Goal: Information Seeking & Learning: Learn about a topic

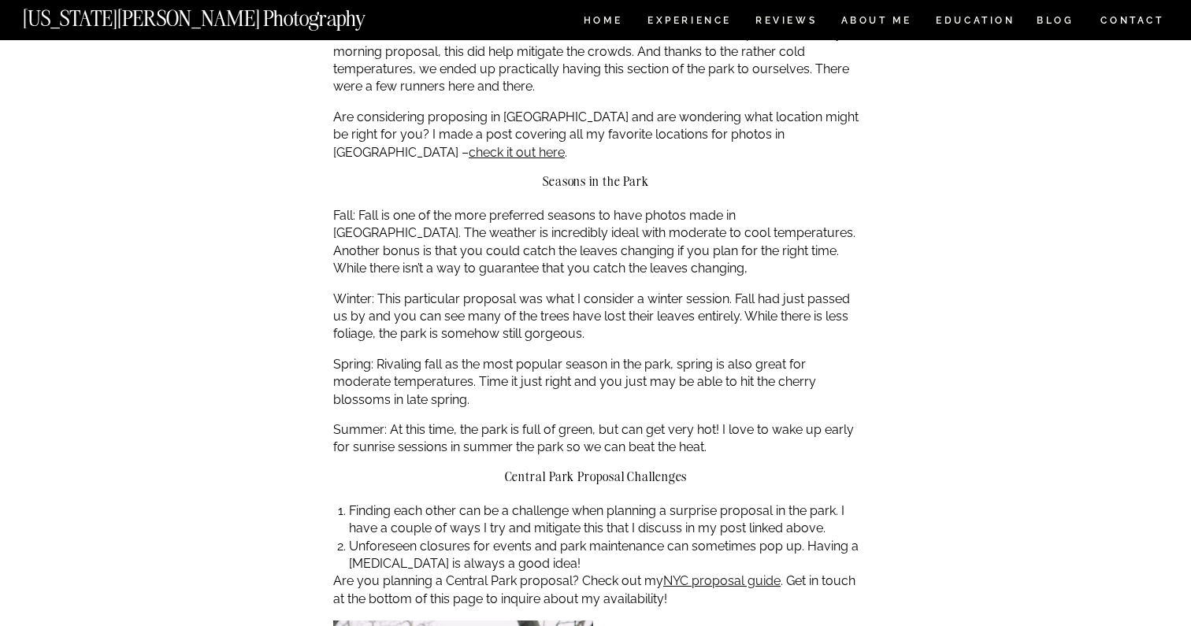
scroll to position [498, 0]
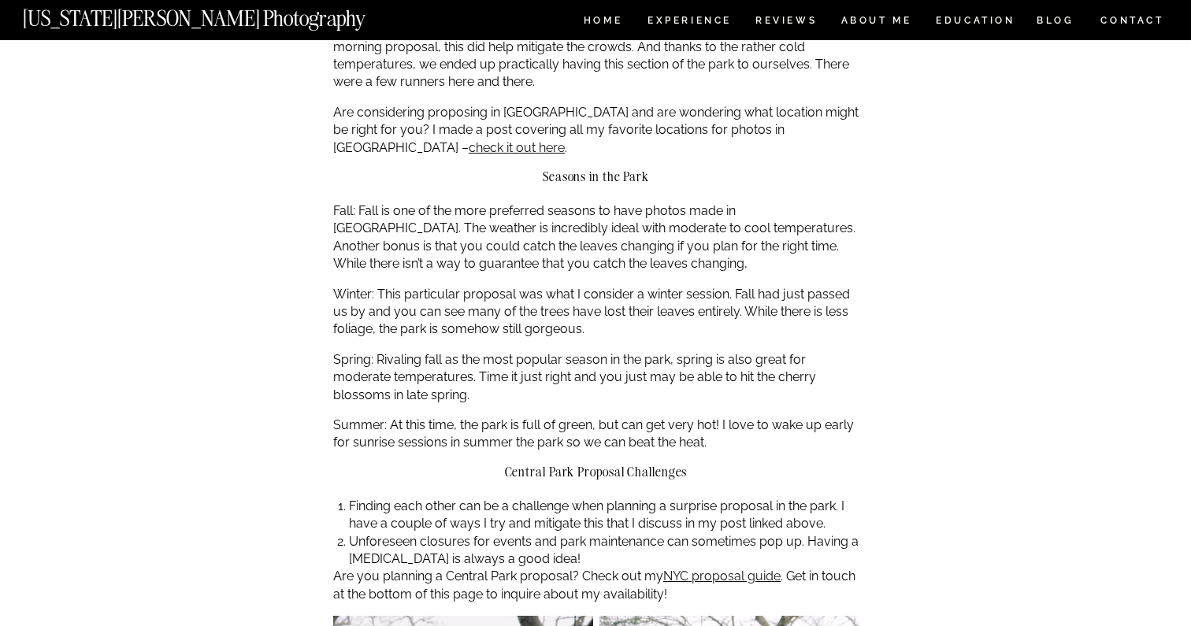
click at [728, 202] on p "Fall: Fall is one of the more preferred seasons to have photos made in [GEOGRAP…" at bounding box center [595, 237] width 525 height 71
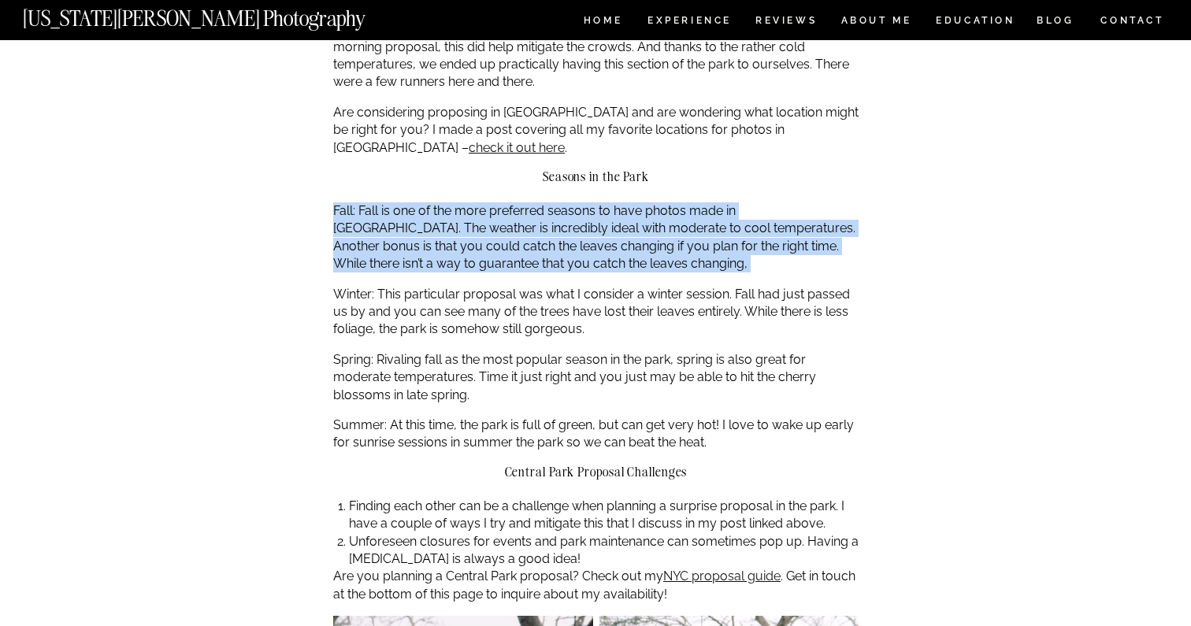
click at [728, 202] on p "Fall: Fall is one of the more preferred seasons to have photos made in [GEOGRAP…" at bounding box center [595, 237] width 525 height 71
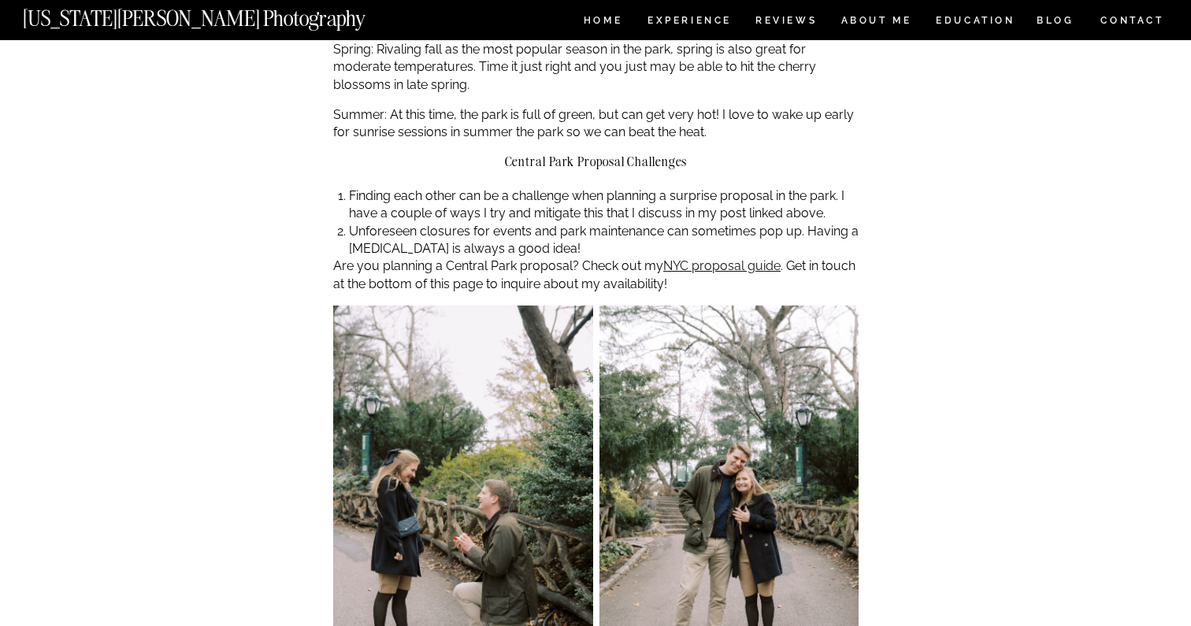
scroll to position [809, 0]
click at [725, 258] on link "NYC proposal guide" at bounding box center [721, 265] width 117 height 15
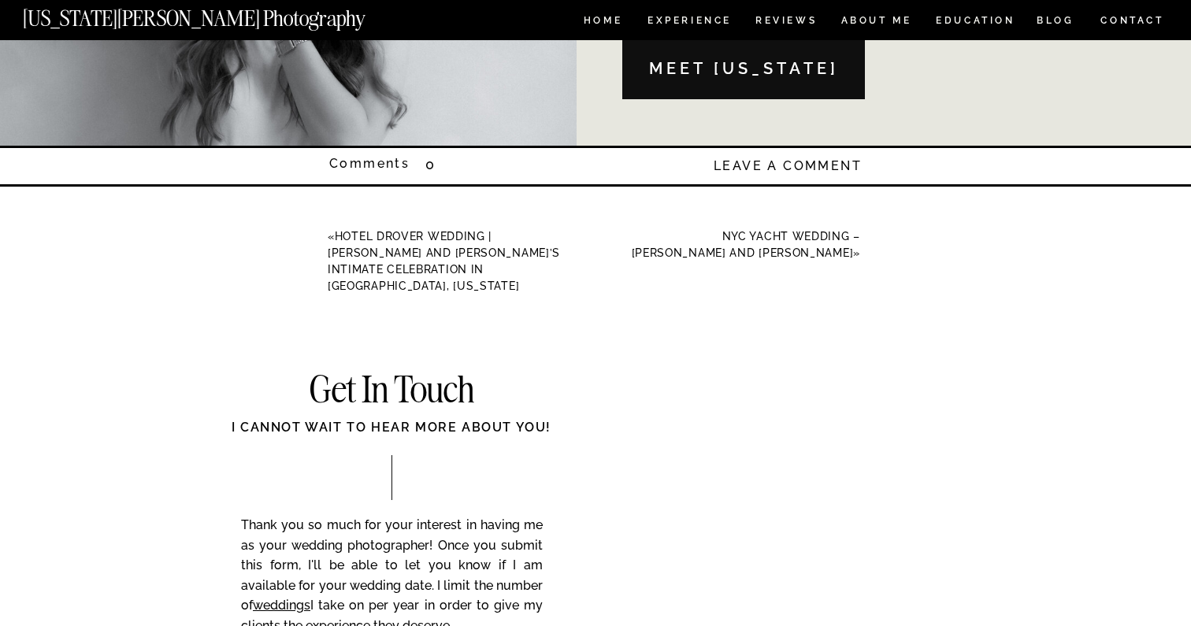
scroll to position [5524, 0]
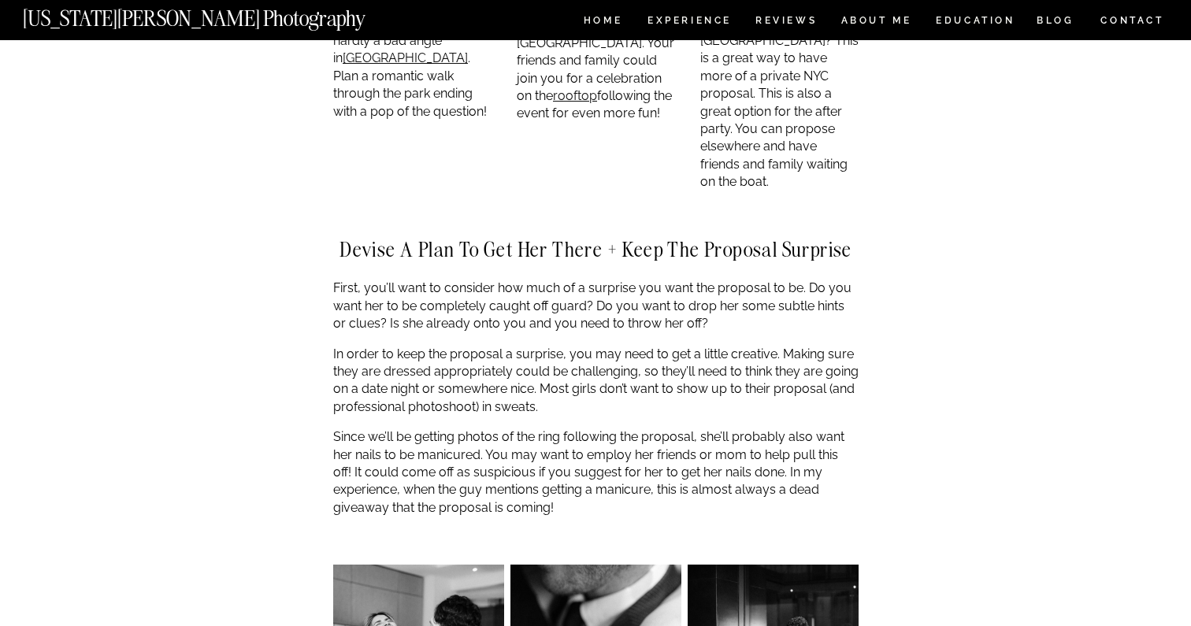
scroll to position [3041, 0]
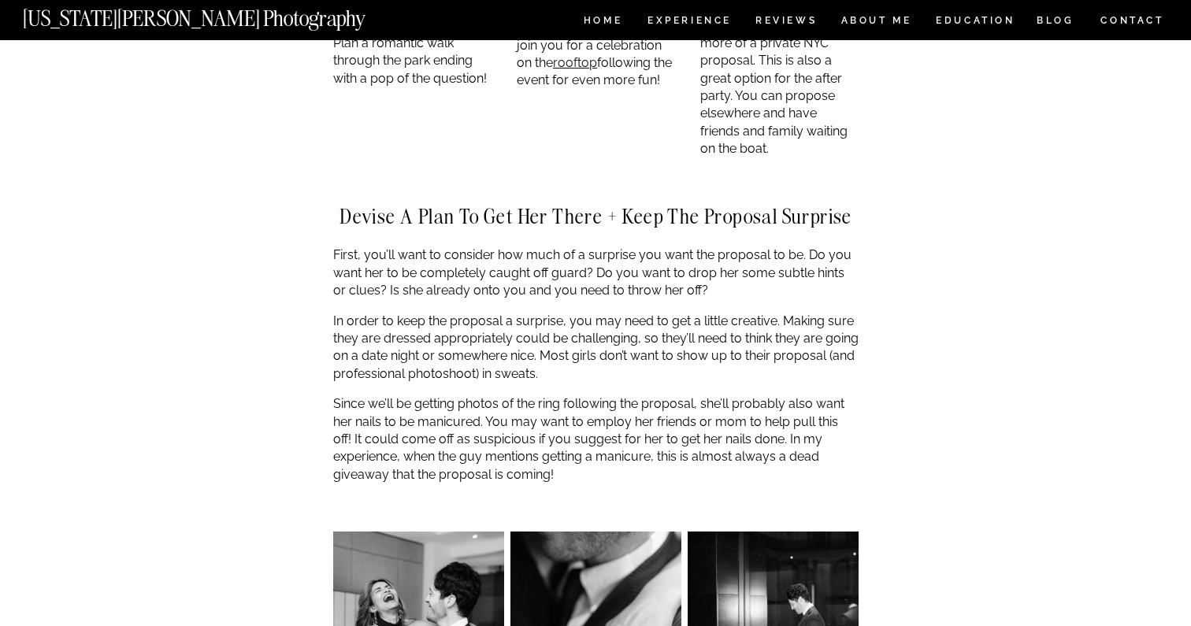
click at [731, 247] on p "First, you’ll want to consider how much of a surprise you want the proposal to …" at bounding box center [595, 273] width 525 height 53
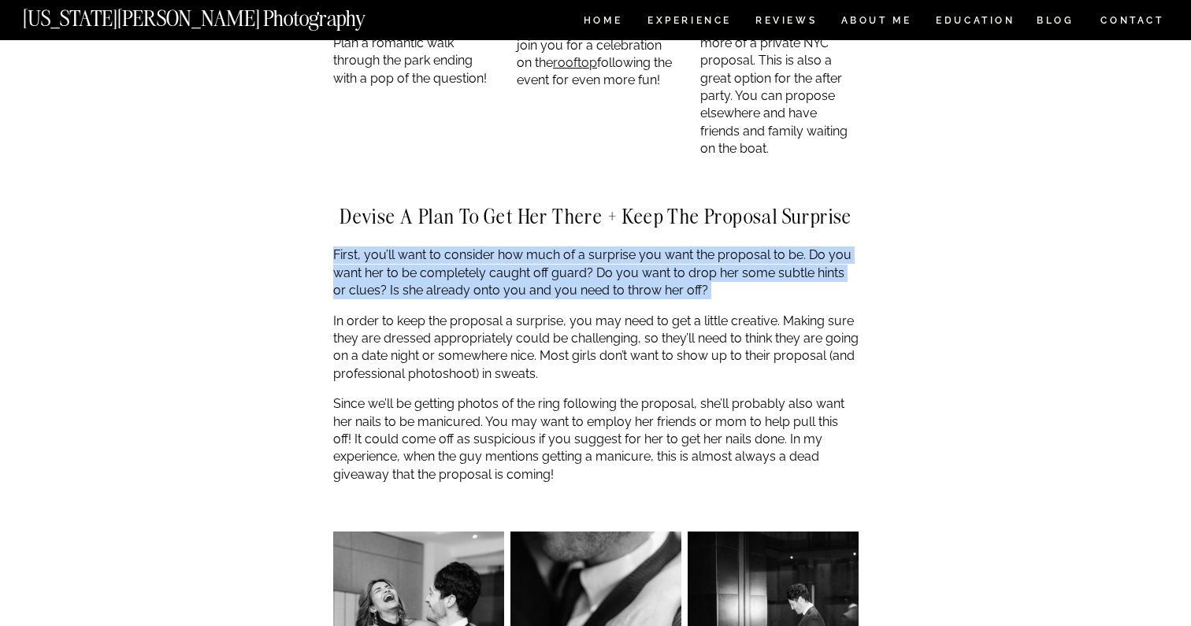
click at [731, 247] on p "First, you’ll want to consider how much of a surprise you want the proposal to …" at bounding box center [595, 273] width 525 height 53
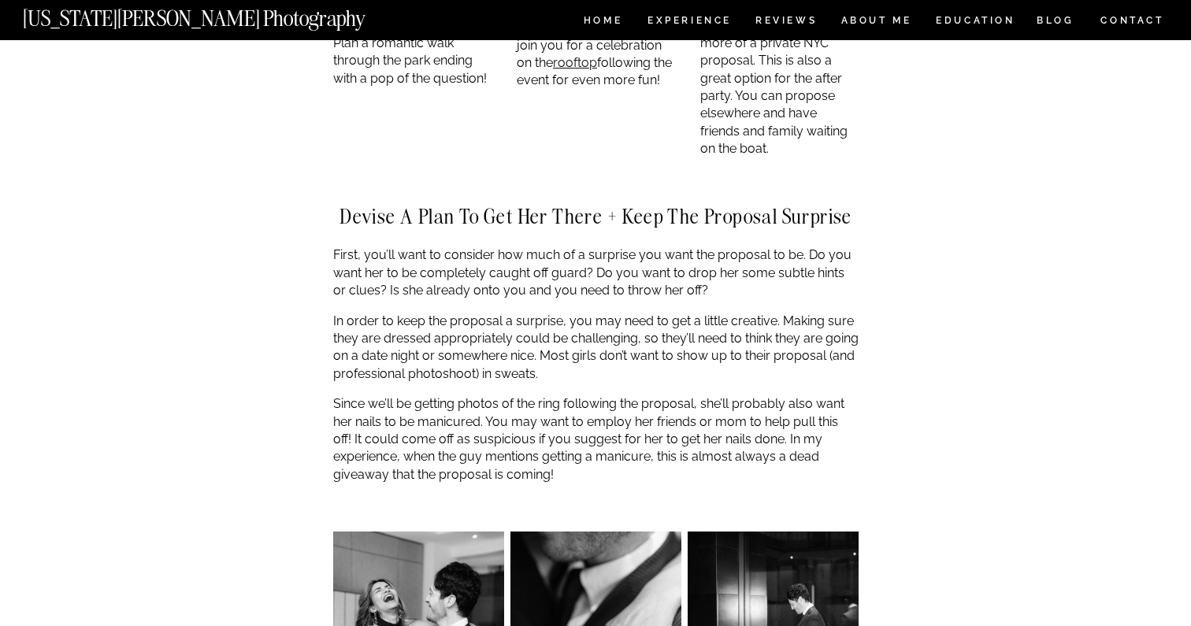
click at [722, 314] on p "In order to keep the proposal a surprise, you may need to get a little creative…" at bounding box center [595, 348] width 525 height 71
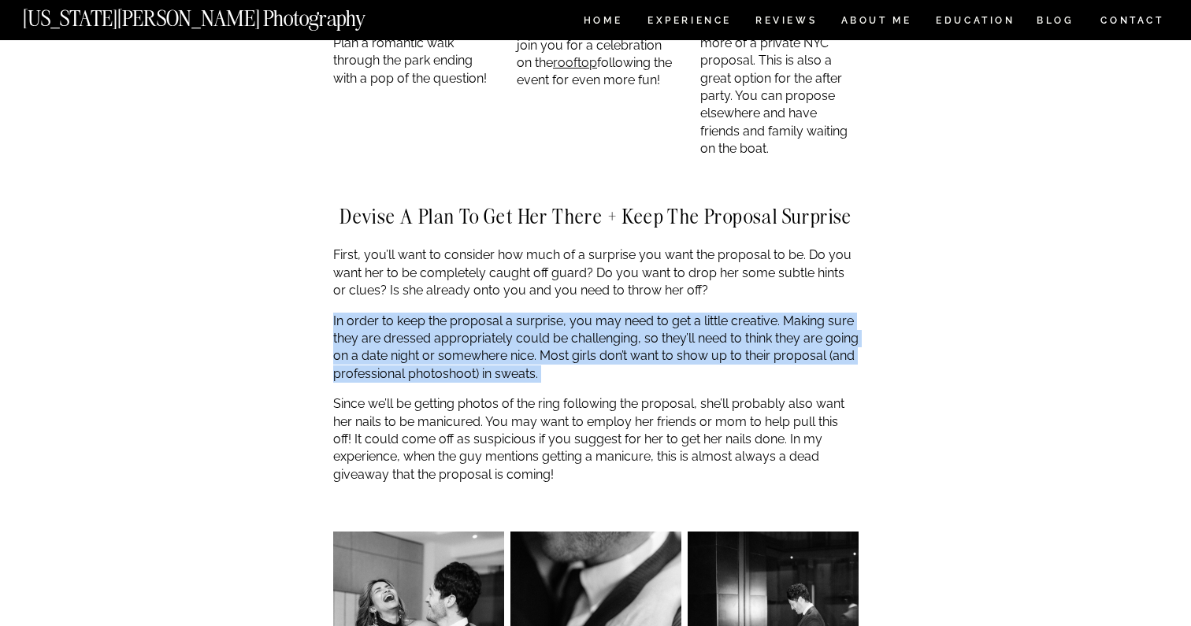
click at [722, 314] on p "In order to keep the proposal a surprise, you may need to get a little creative…" at bounding box center [595, 348] width 525 height 71
click at [720, 313] on p "In order to keep the proposal a surprise, you may need to get a little creative…" at bounding box center [595, 348] width 525 height 71
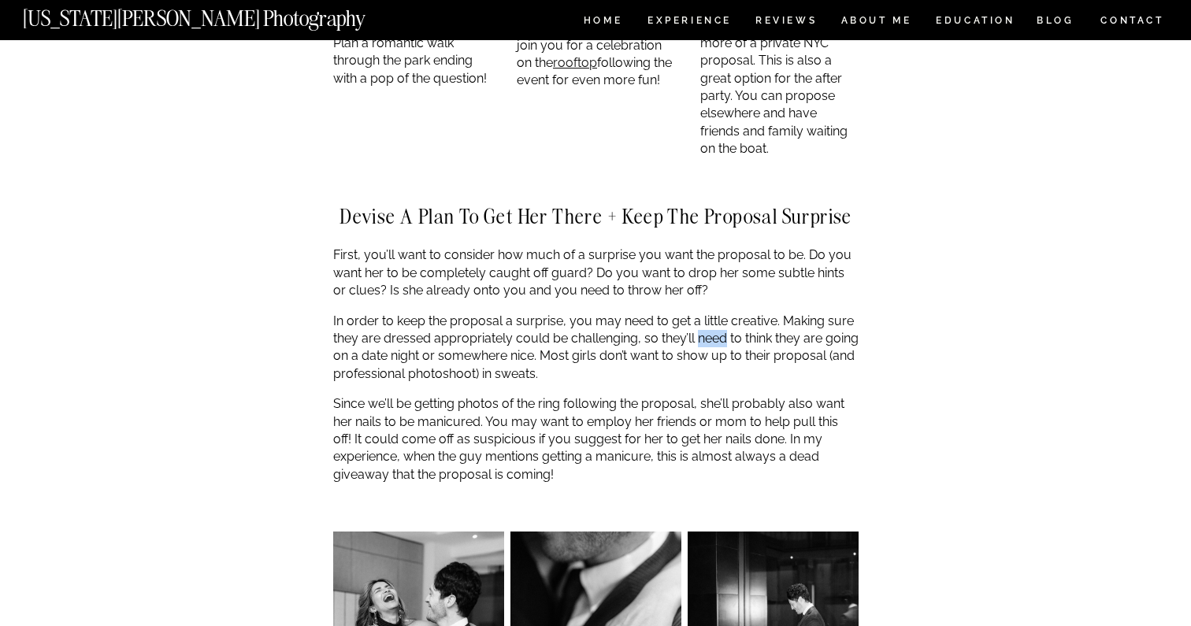
click at [720, 313] on p "In order to keep the proposal a surprise, you may need to get a little creative…" at bounding box center [595, 348] width 525 height 71
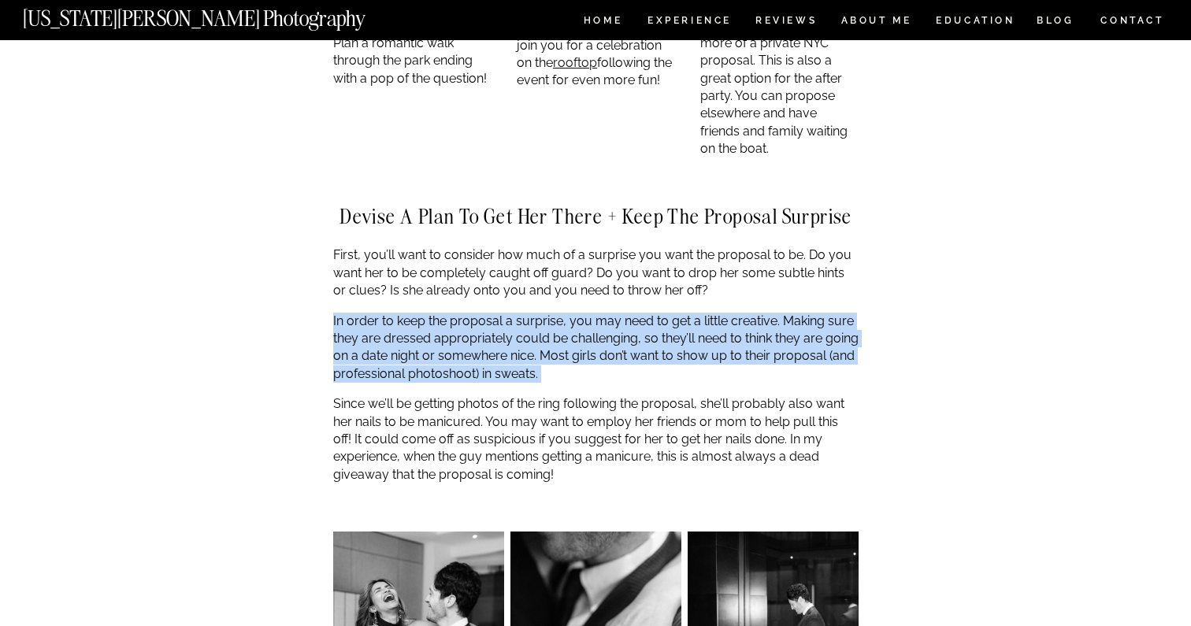
click at [720, 313] on p "In order to keep the proposal a surprise, you may need to get a little creative…" at bounding box center [595, 348] width 525 height 71
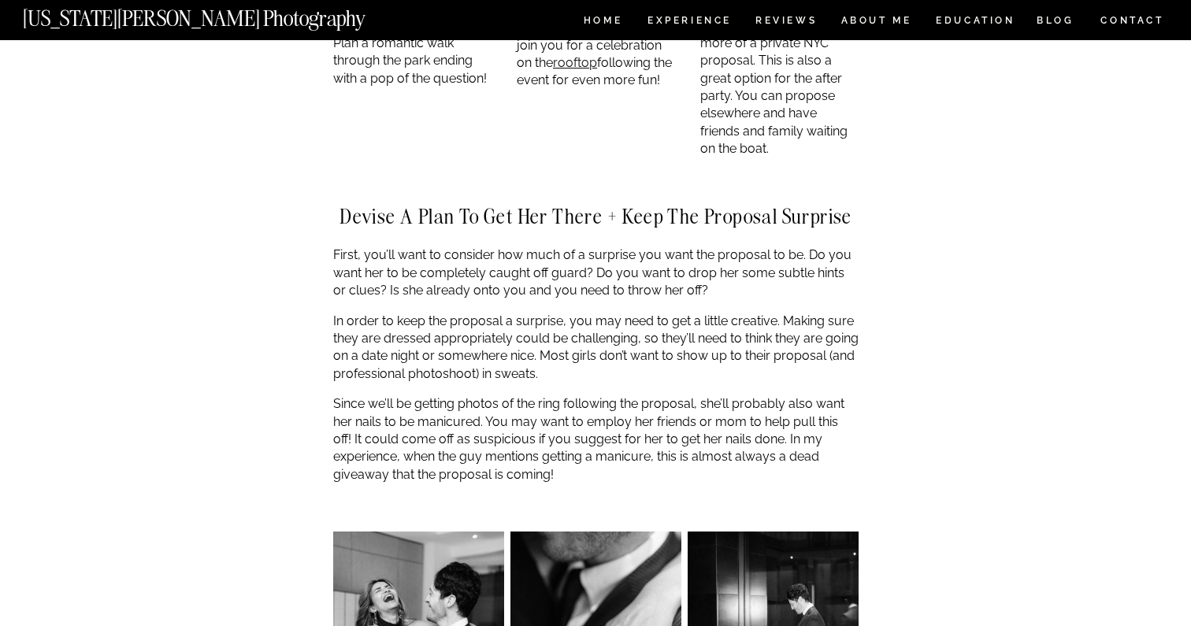
click at [714, 323] on p "In order to keep the proposal a surprise, you may need to get a little creative…" at bounding box center [595, 348] width 525 height 71
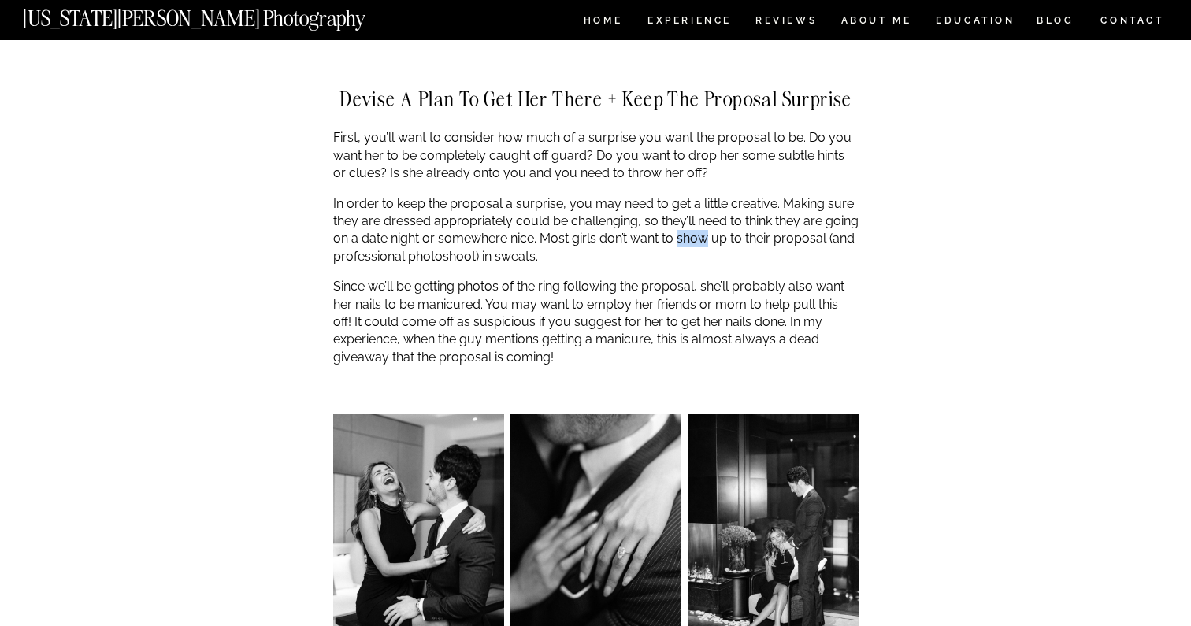
scroll to position [3166, 0]
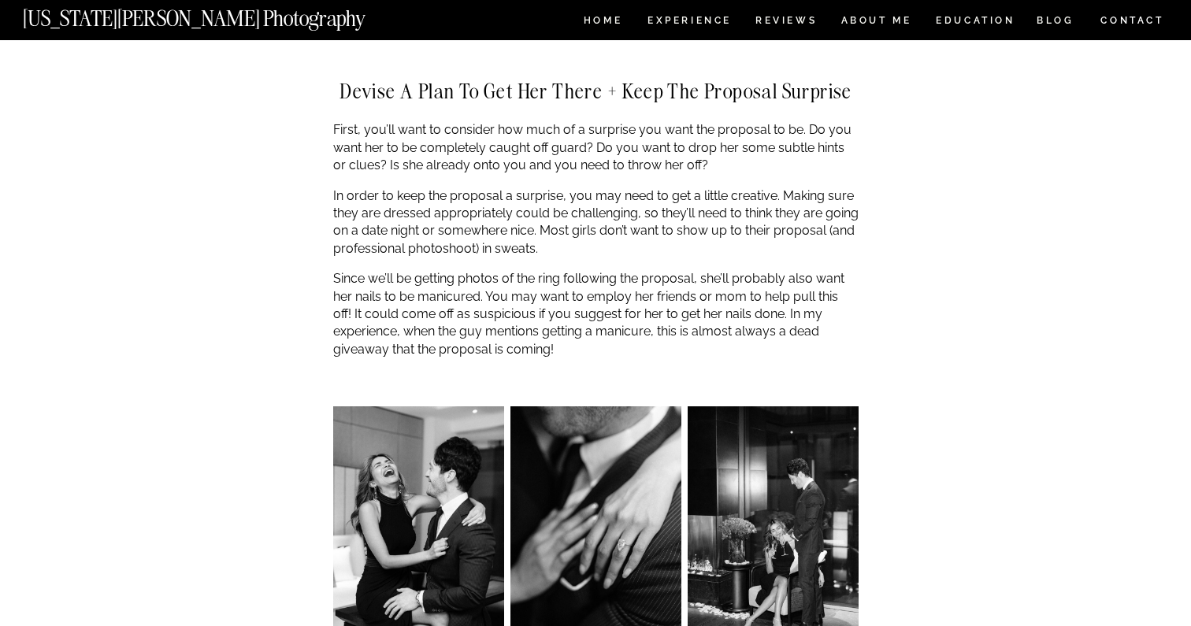
click at [694, 277] on p "Since we’ll be getting photos of the ring following the proposal, she’ll probab…" at bounding box center [595, 314] width 525 height 88
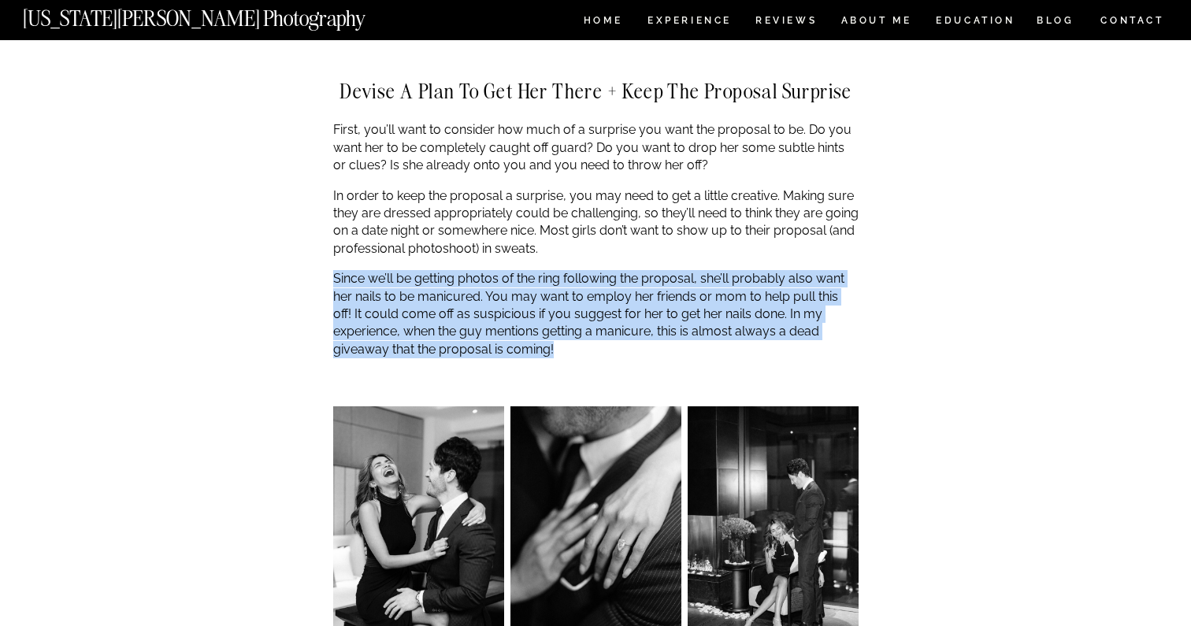
click at [694, 277] on p "Since we’ll be getting photos of the ring following the proposal, she’ll probab…" at bounding box center [595, 314] width 525 height 88
click at [623, 270] on p "Since we’ll be getting photos of the ring following the proposal, she’ll probab…" at bounding box center [595, 314] width 525 height 88
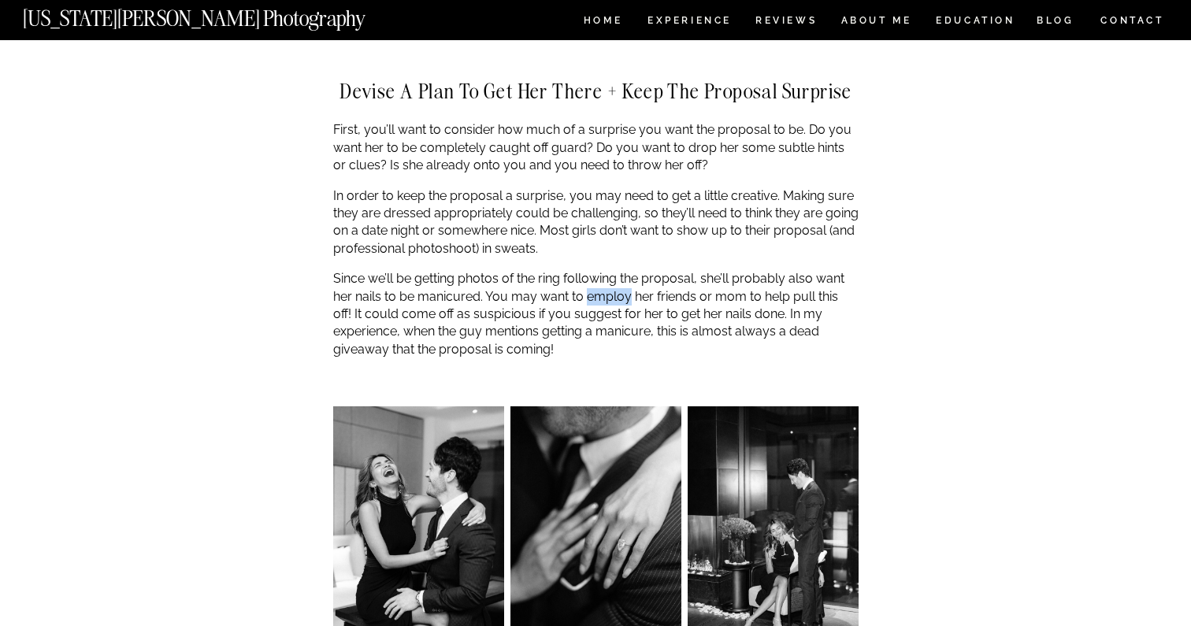
click at [623, 270] on p "Since we’ll be getting photos of the ring following the proposal, she’ll probab…" at bounding box center [595, 314] width 525 height 88
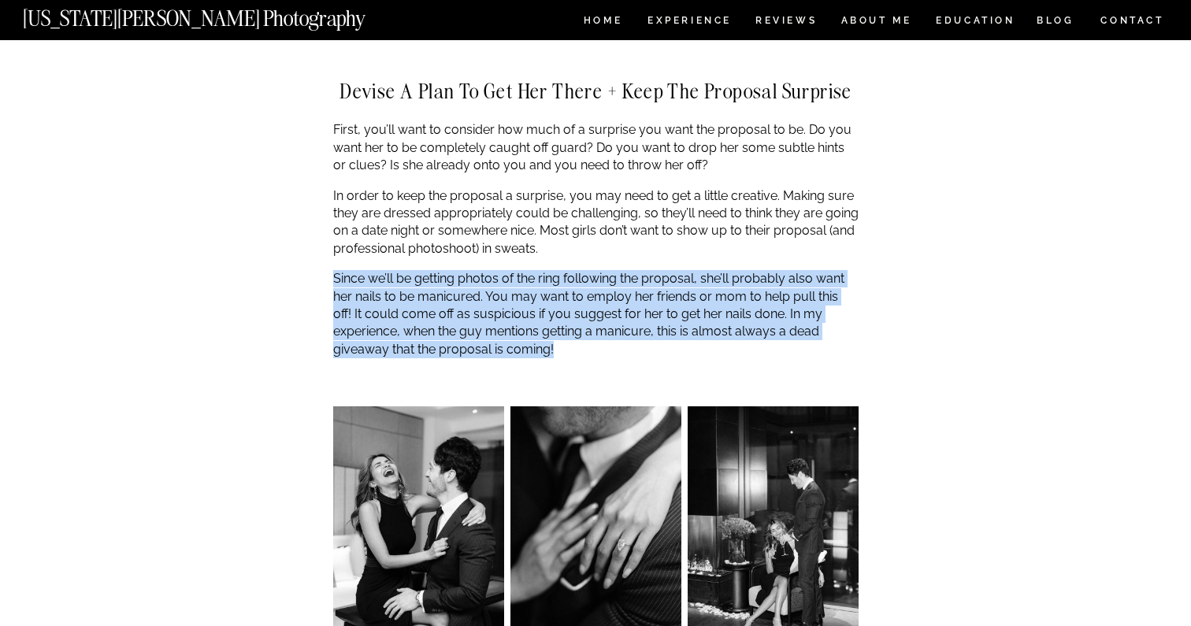
click at [623, 270] on p "Since we’ll be getting photos of the ring following the proposal, she’ll probab…" at bounding box center [595, 314] width 525 height 88
click at [614, 270] on p "Since we’ll be getting photos of the ring following the proposal, she’ll probab…" at bounding box center [595, 314] width 525 height 88
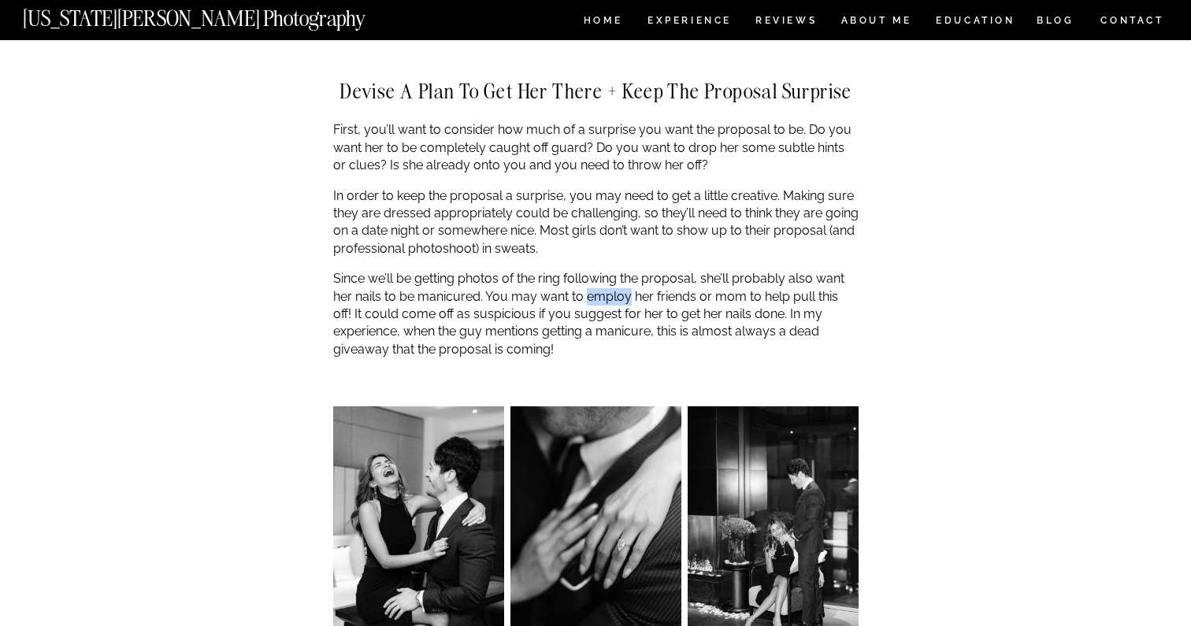
click at [614, 270] on p "Since we’ll be getting photos of the ring following the proposal, she’ll probab…" at bounding box center [595, 314] width 525 height 88
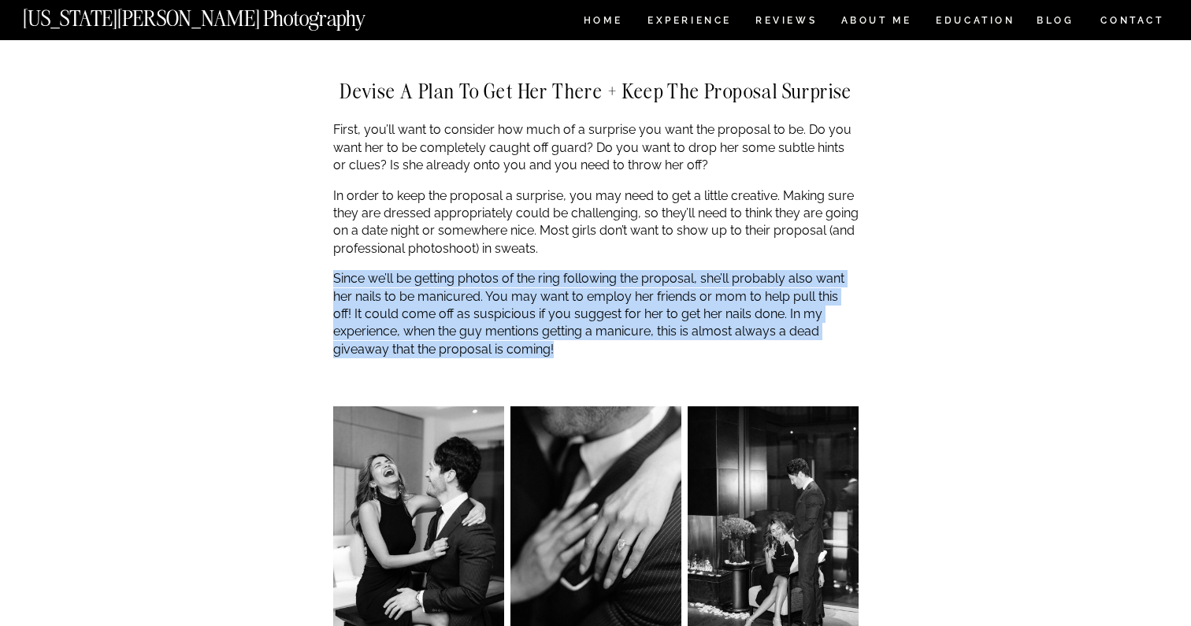
click at [614, 270] on p "Since we’ll be getting photos of the ring following the proposal, she’ll probab…" at bounding box center [595, 314] width 525 height 88
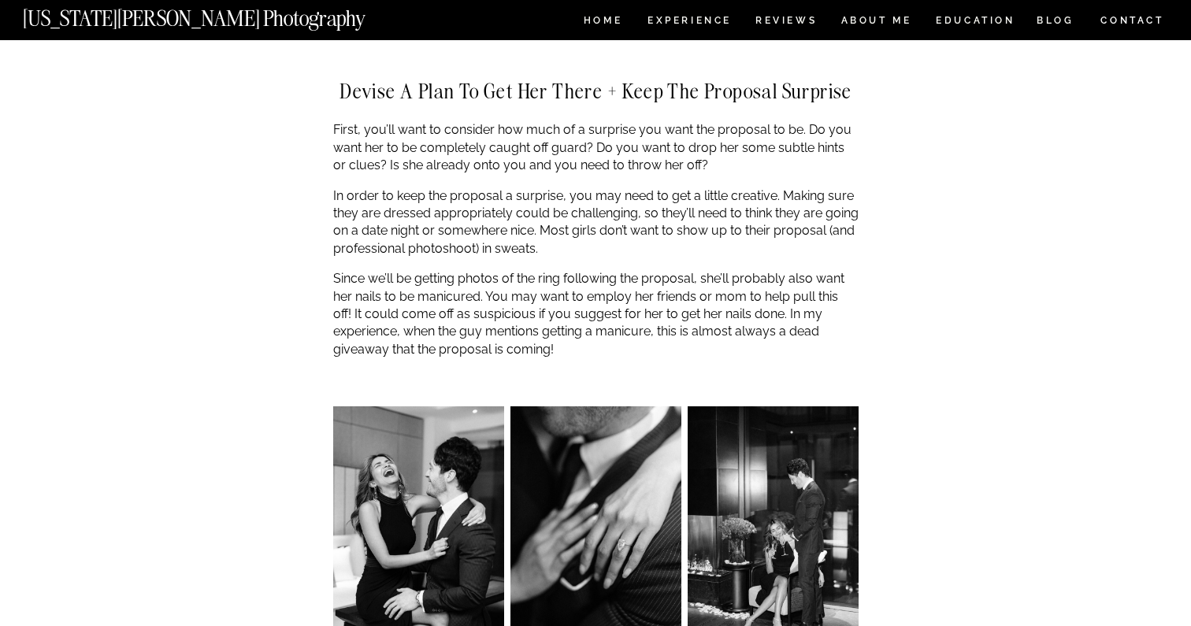
click at [607, 270] on p "Since we’ll be getting photos of the ring following the proposal, she’ll probab…" at bounding box center [595, 314] width 525 height 88
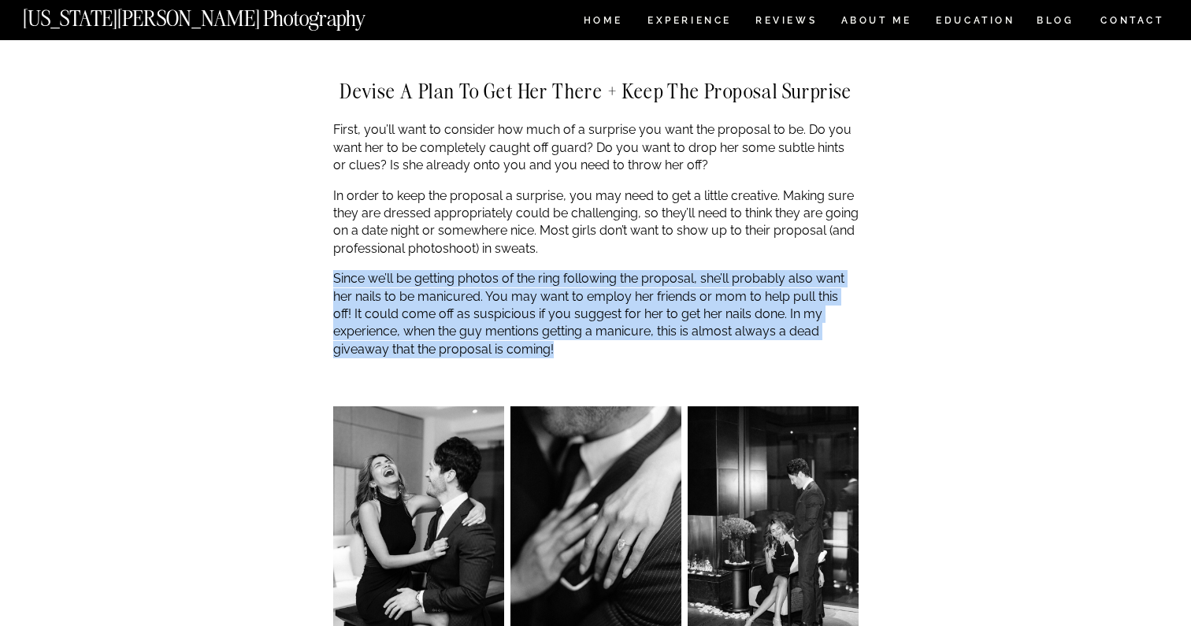
click at [607, 270] on p "Since we’ll be getting photos of the ring following the proposal, she’ll probab…" at bounding box center [595, 314] width 525 height 88
click at [606, 284] on p "Since we’ll be getting photos of the ring following the proposal, she’ll probab…" at bounding box center [595, 314] width 525 height 88
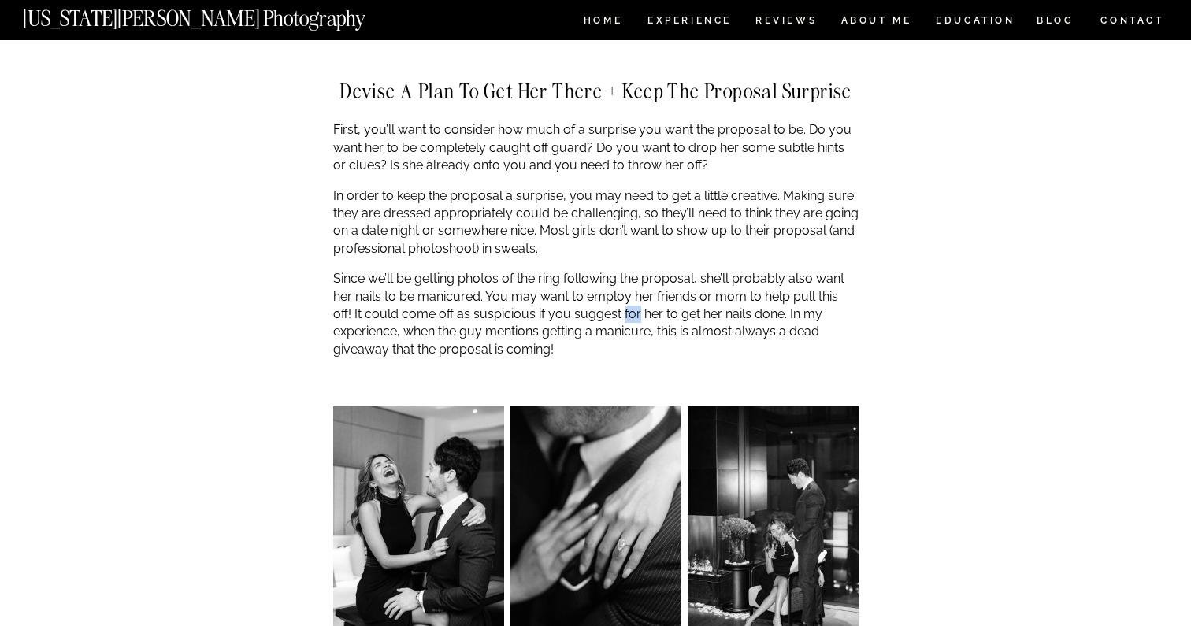
click at [606, 284] on p "Since we’ll be getting photos of the ring following the proposal, she’ll probab…" at bounding box center [595, 314] width 525 height 88
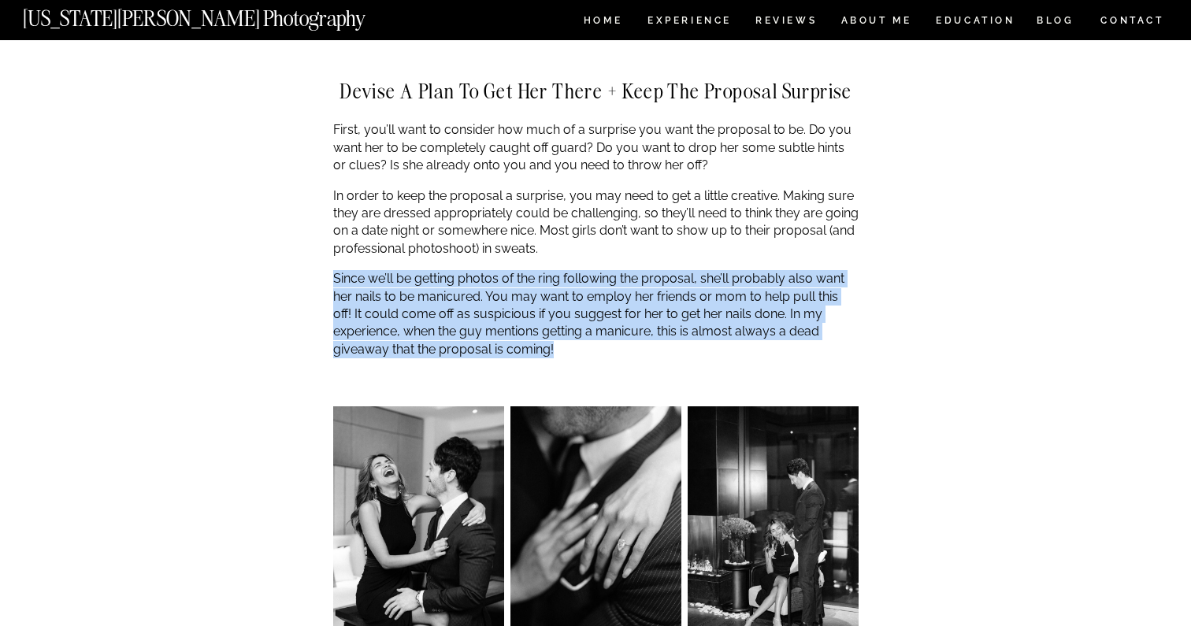
click at [606, 284] on p "Since we’ll be getting photos of the ring following the proposal, she’ll probab…" at bounding box center [595, 314] width 525 height 88
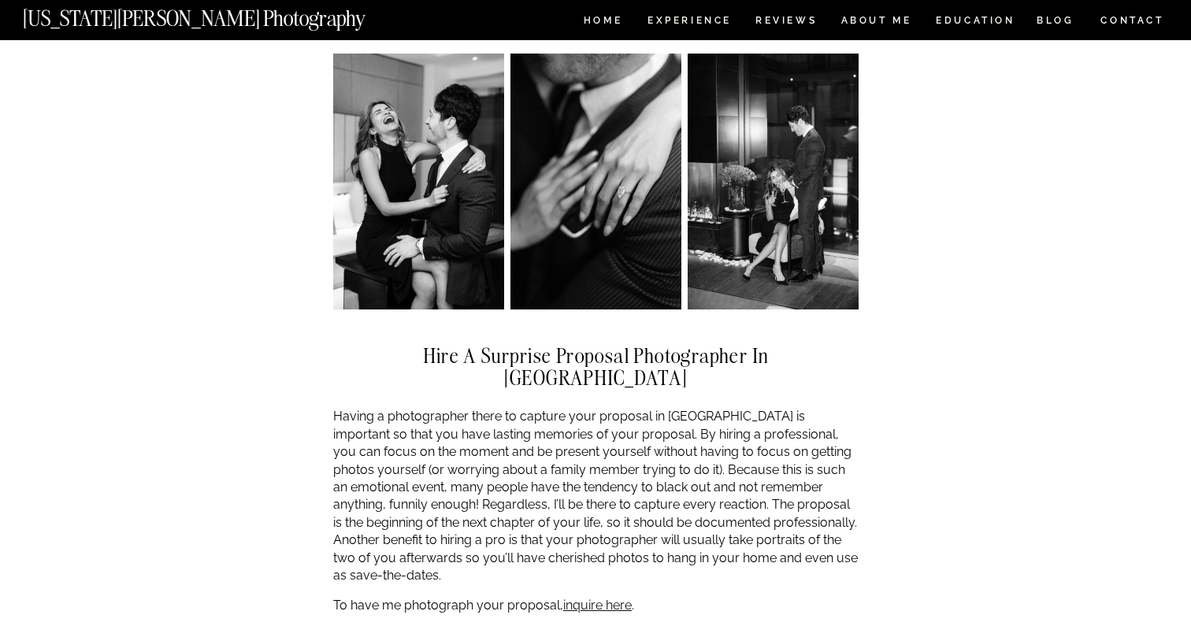
scroll to position [3522, 0]
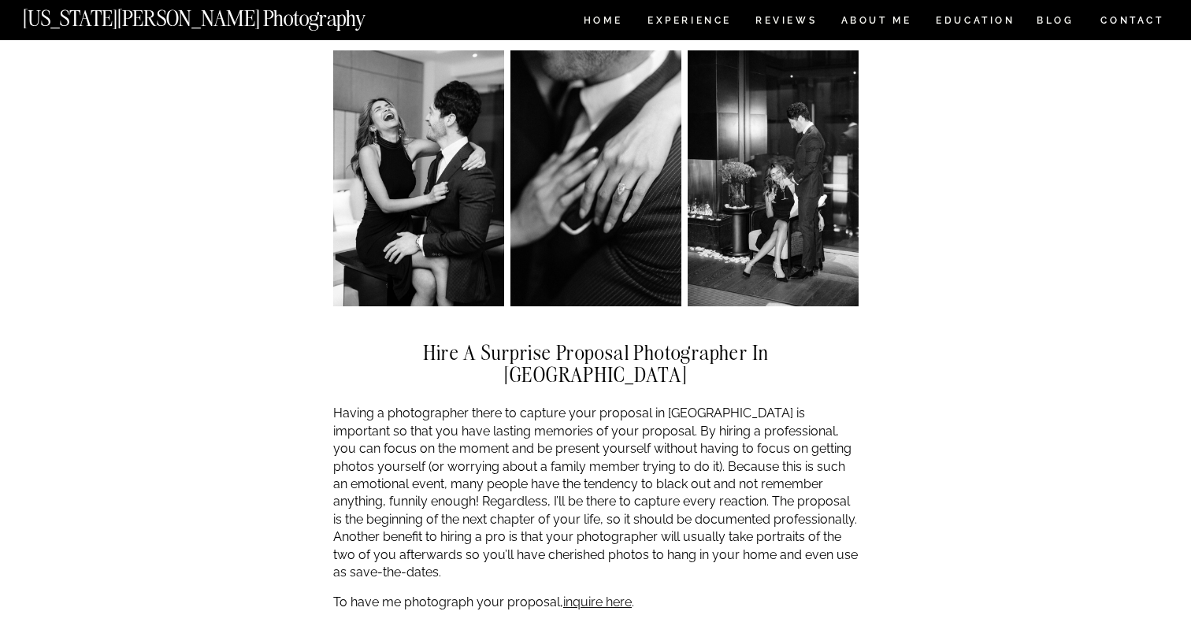
click at [605, 405] on p "Having a photographer there to capture your proposal in NYC is important so tha…" at bounding box center [595, 493] width 525 height 176
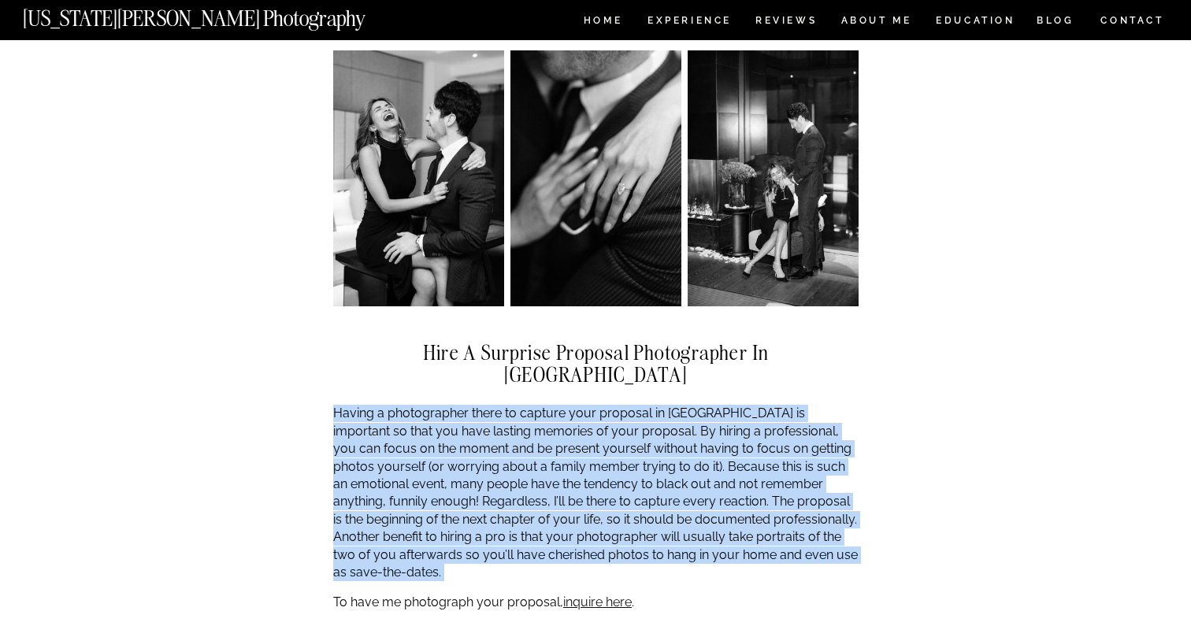
click at [605, 405] on p "Having a photographer there to capture your proposal in NYC is important so tha…" at bounding box center [595, 493] width 525 height 176
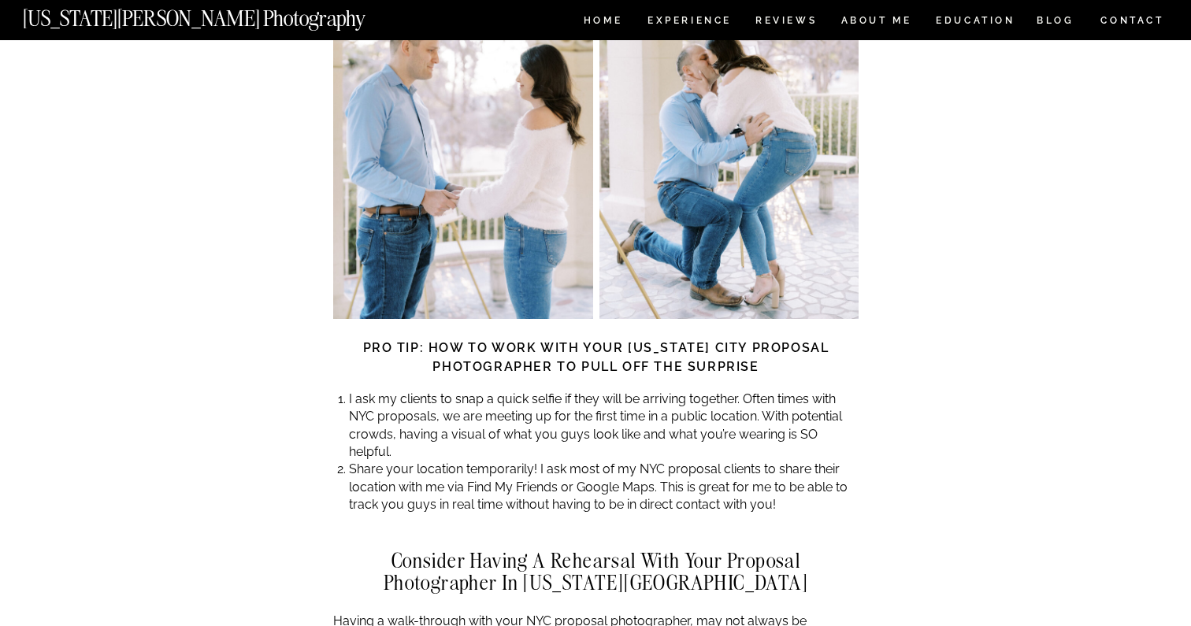
scroll to position [4255, 0]
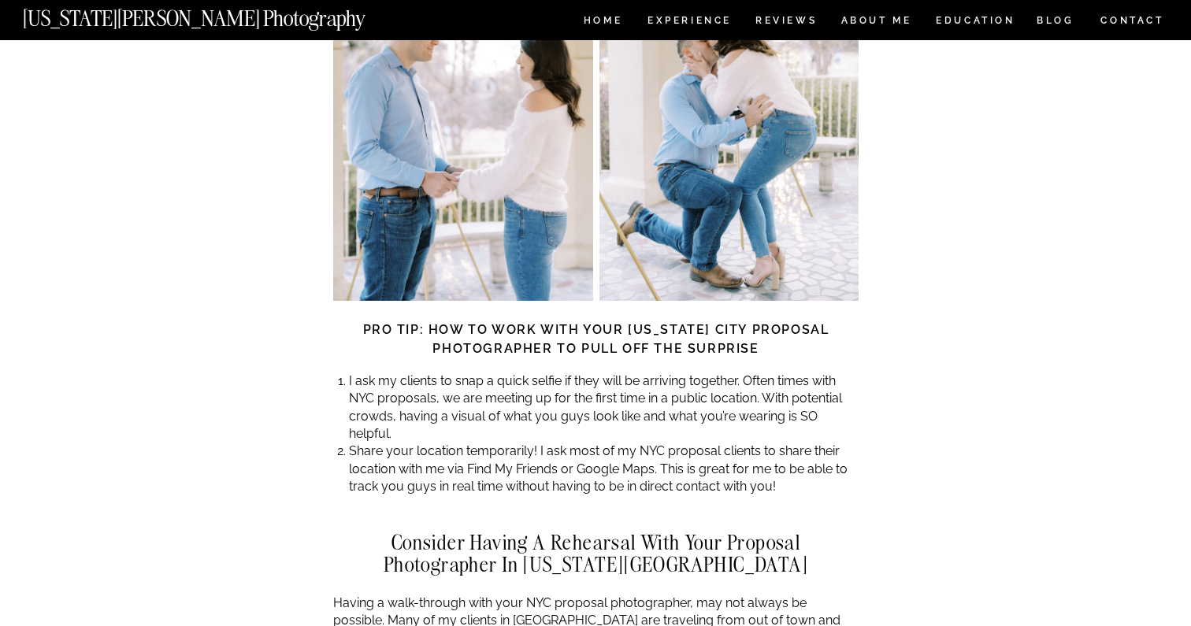
click at [612, 373] on li "I ask my clients to snap a quick selfie if they will be arriving together. Ofte…" at bounding box center [604, 408] width 510 height 71
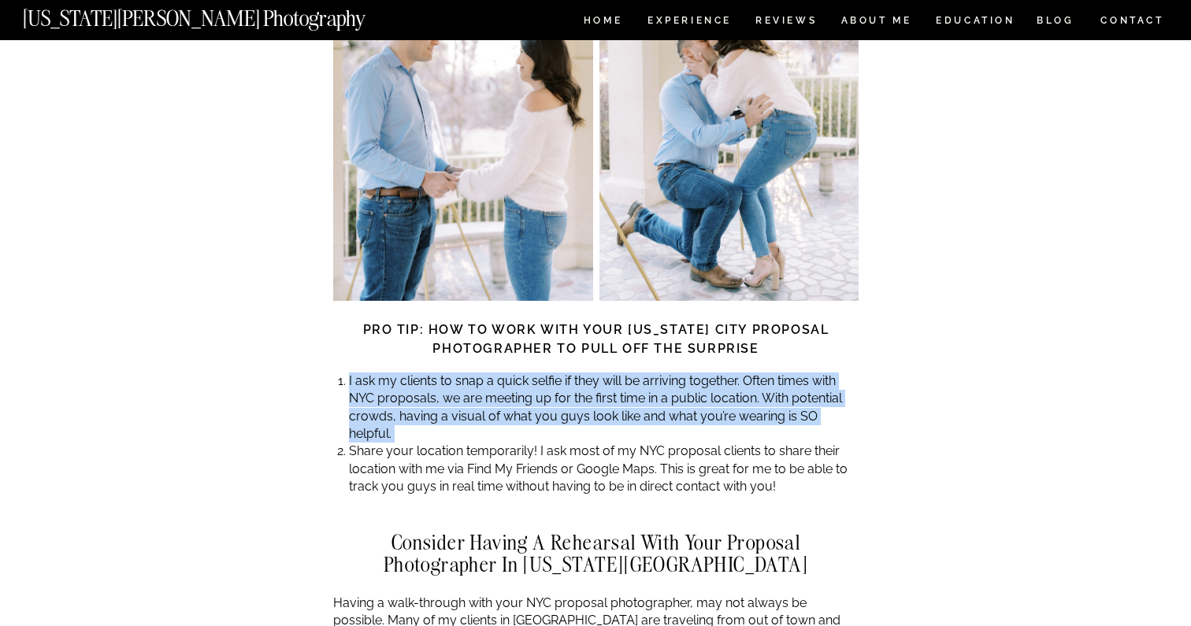
click at [612, 373] on li "I ask my clients to snap a quick selfie if they will be arriving together. Ofte…" at bounding box center [604, 408] width 510 height 71
click at [608, 373] on li "I ask my clients to snap a quick selfie if they will be arriving together. Ofte…" at bounding box center [604, 408] width 510 height 71
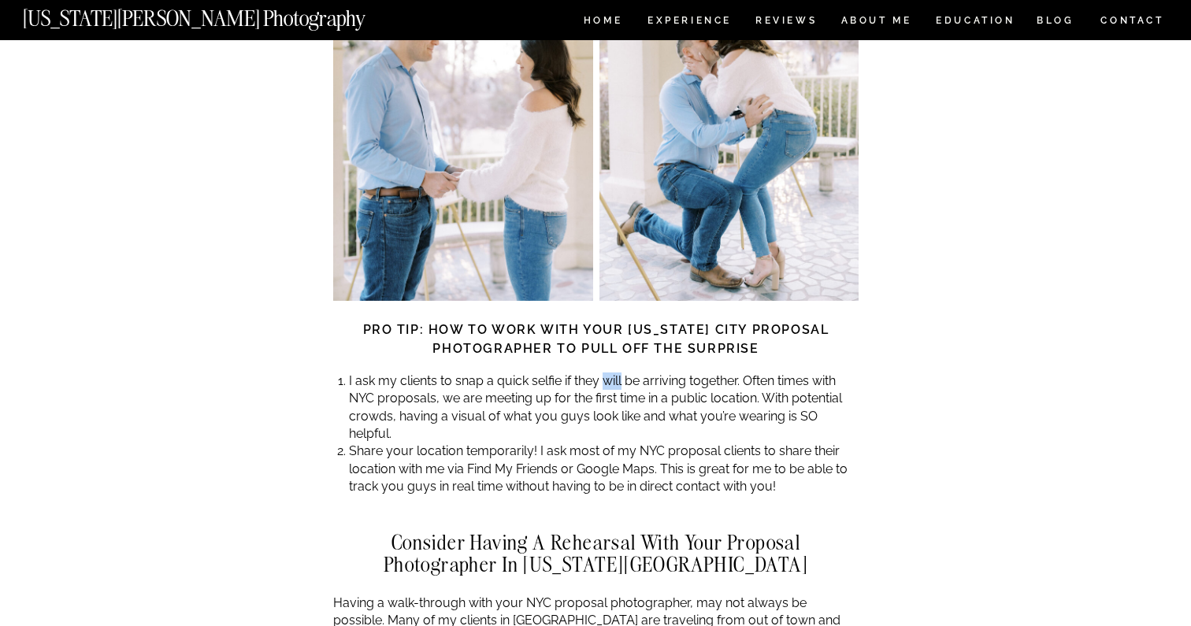
click at [608, 373] on li "I ask my clients to snap a quick selfie if they will be arriving together. Ofte…" at bounding box center [604, 408] width 510 height 71
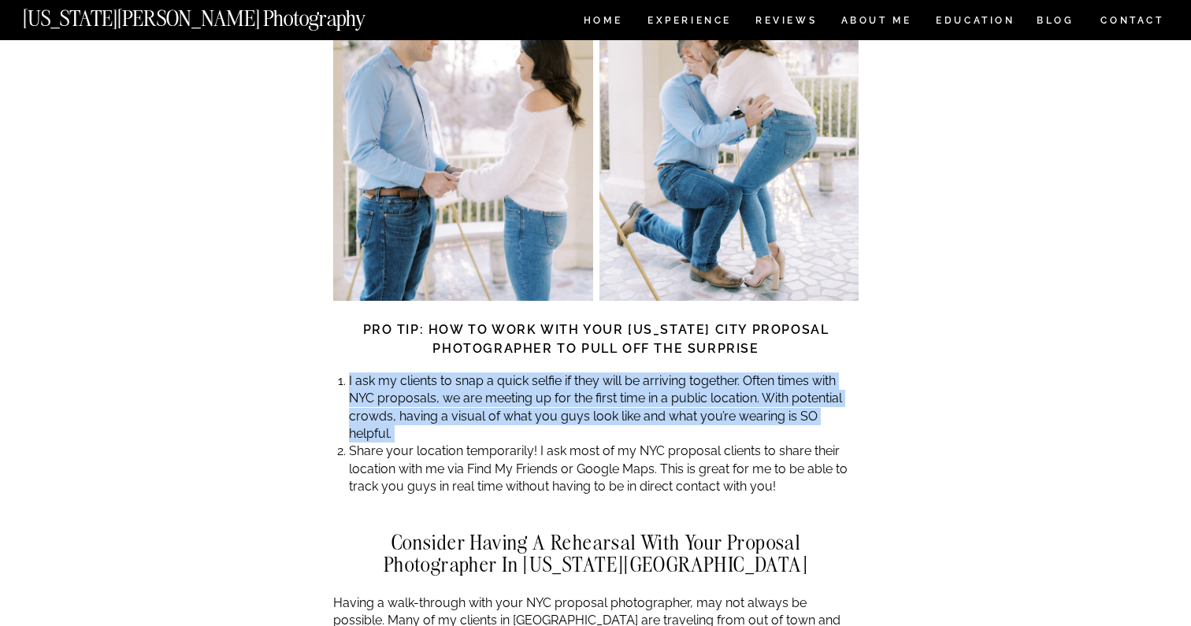
click at [608, 373] on li "I ask my clients to snap a quick selfie if they will be arriving together. Ofte…" at bounding box center [604, 408] width 510 height 71
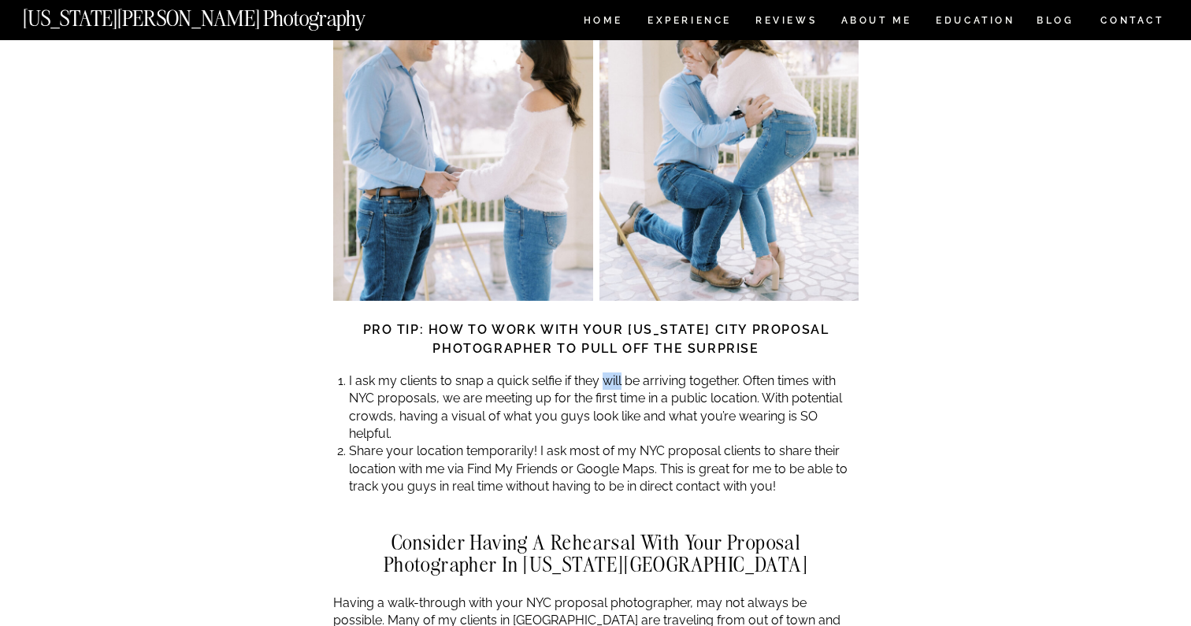
click at [608, 373] on li "I ask my clients to snap a quick selfie if they will be arriving together. Ofte…" at bounding box center [604, 408] width 510 height 71
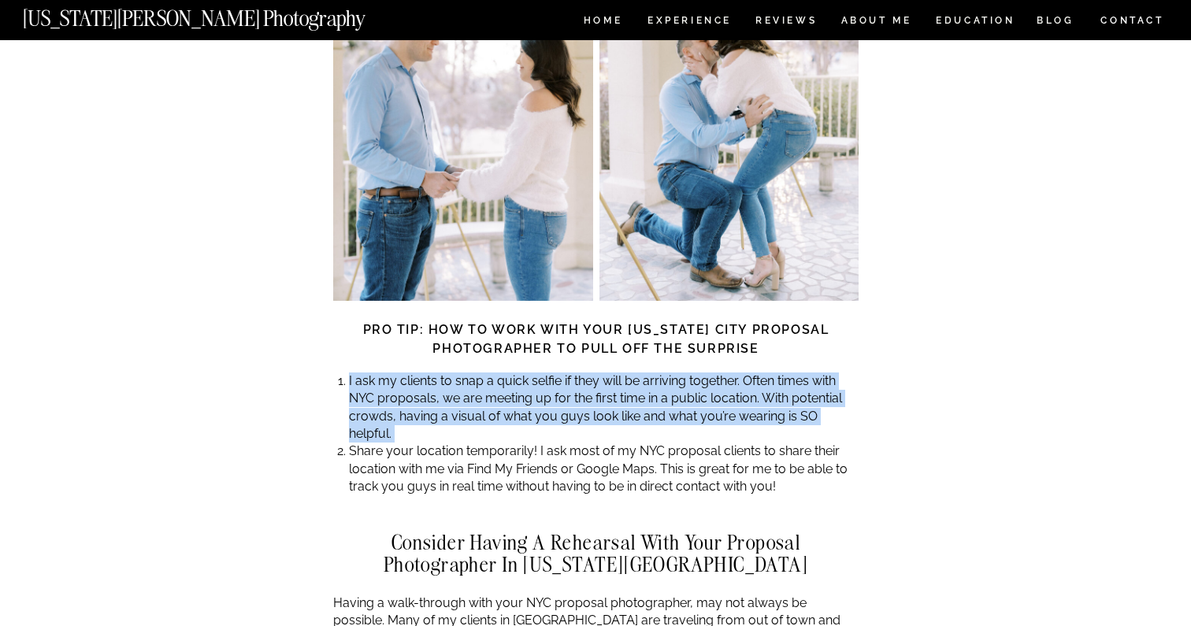
click at [608, 373] on li "I ask my clients to snap a quick selfie if they will be arriving together. Ofte…" at bounding box center [604, 408] width 510 height 71
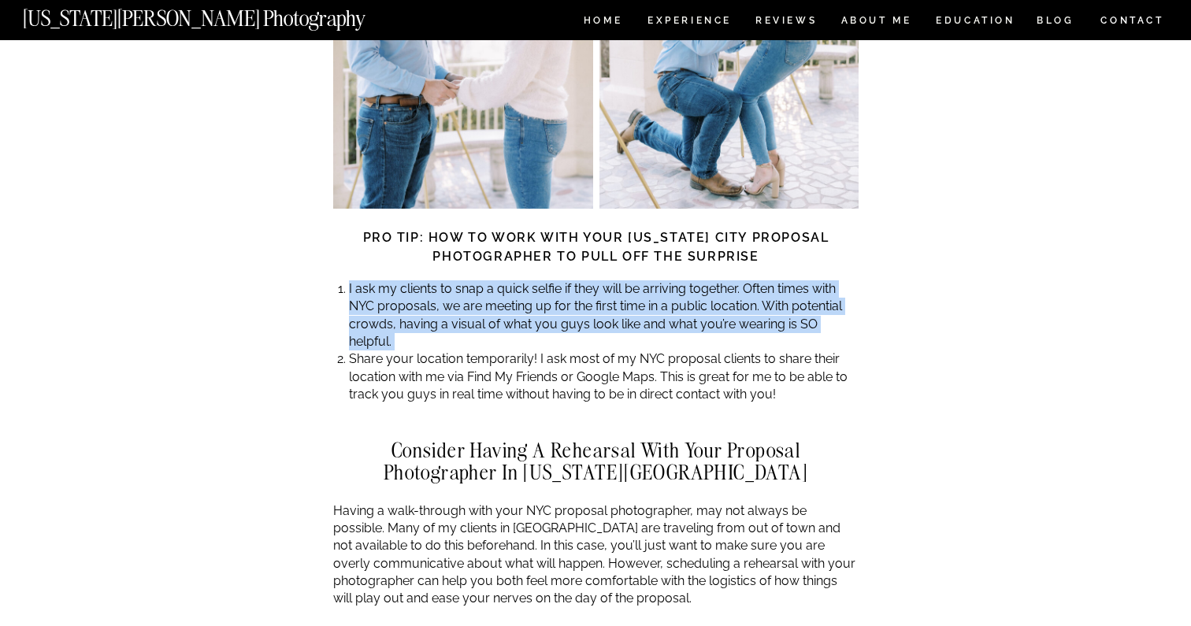
scroll to position [4360, 0]
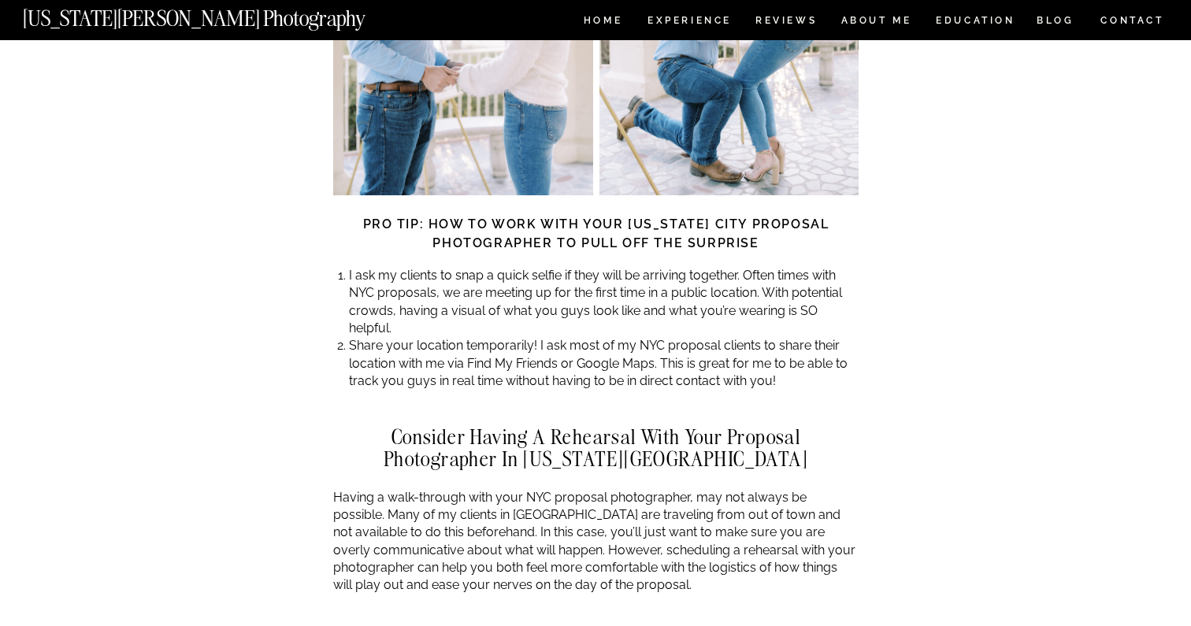
click at [608, 337] on li "Share your location temporarily! I ask most of my NYC proposal clients to share…" at bounding box center [604, 363] width 510 height 53
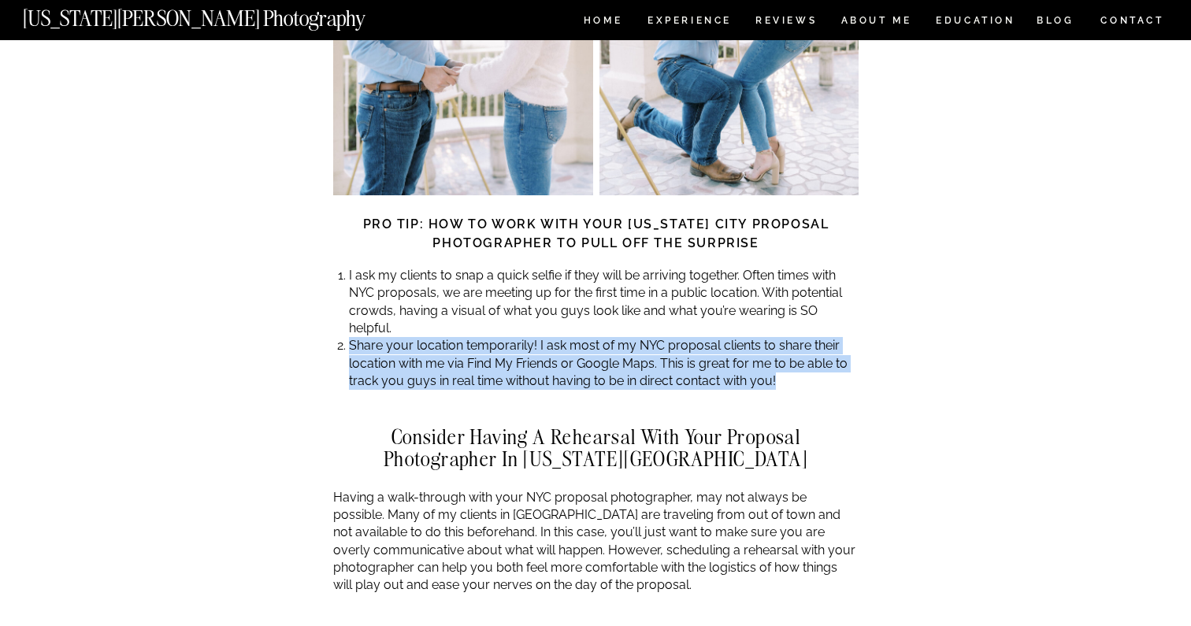
click at [608, 337] on li "Share your location temporarily! I ask most of my NYC proposal clients to share…" at bounding box center [604, 363] width 510 height 53
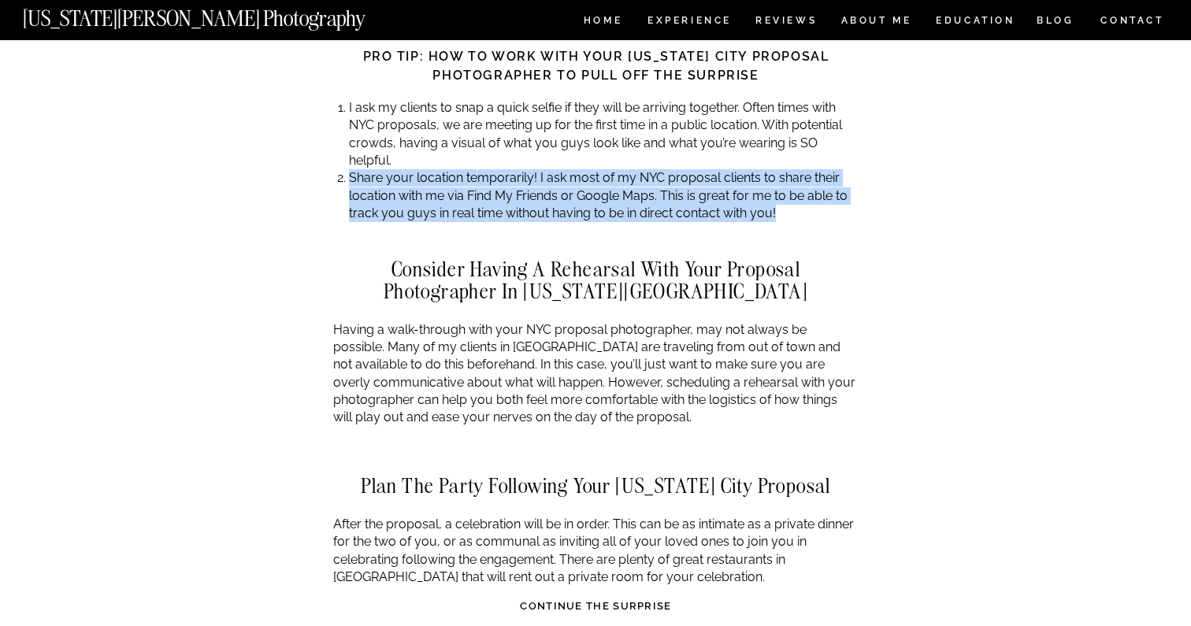
scroll to position [4536, 0]
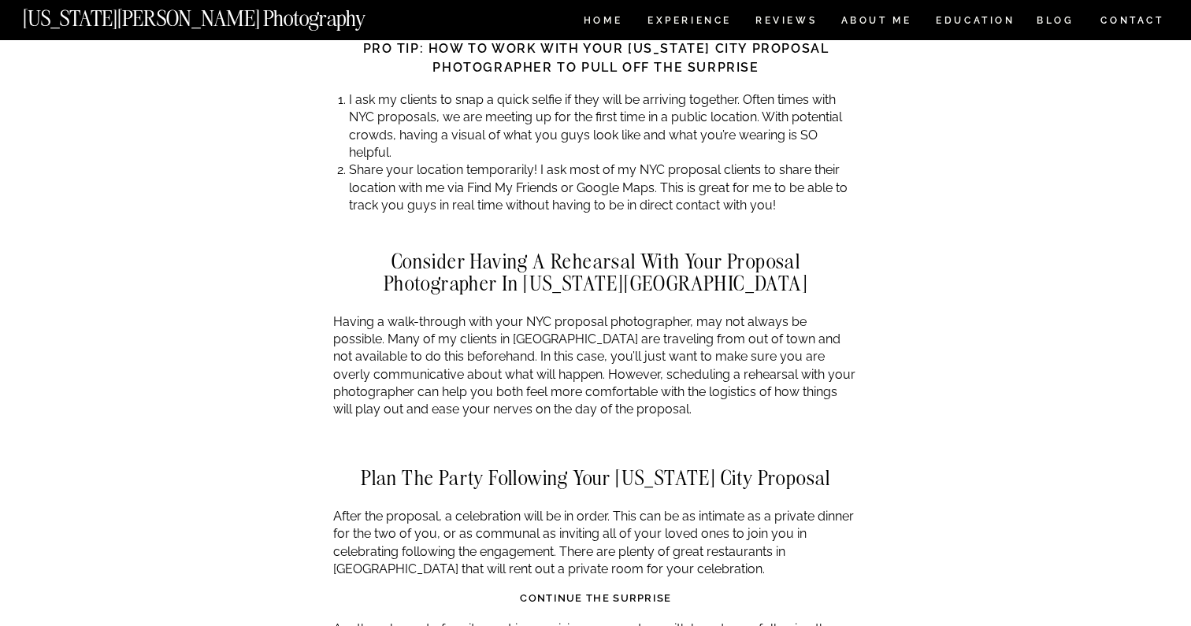
click at [608, 314] on p "Having a walk-through with your NYC proposal photographer, may not always be po…" at bounding box center [595, 367] width 525 height 106
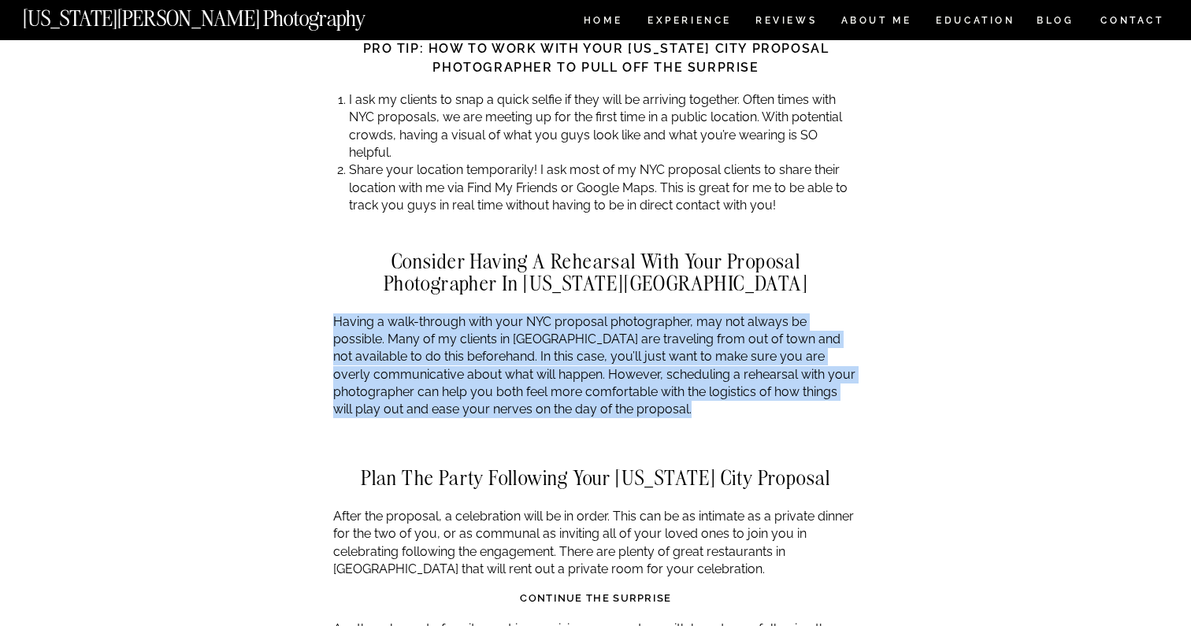
click at [608, 314] on p "Having a walk-through with your NYC proposal photographer, may not always be po…" at bounding box center [595, 367] width 525 height 106
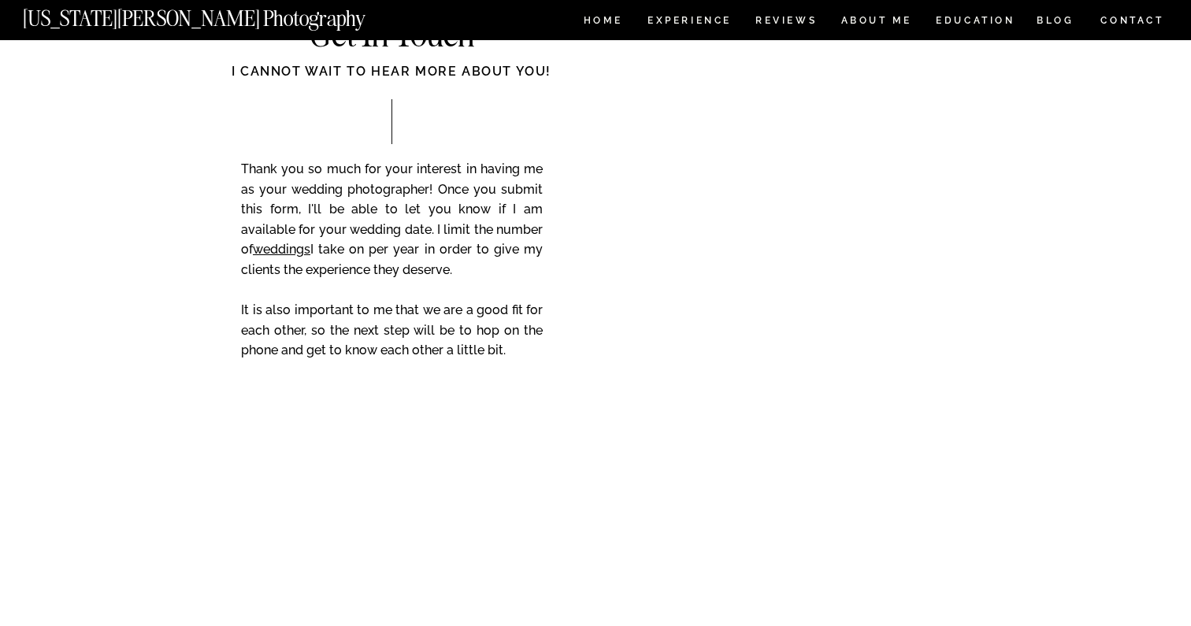
scroll to position [7461, 0]
